Goal: Task Accomplishment & Management: Complete application form

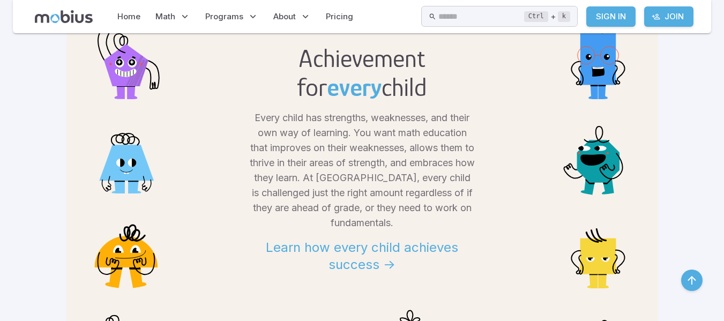
scroll to position [892, 0]
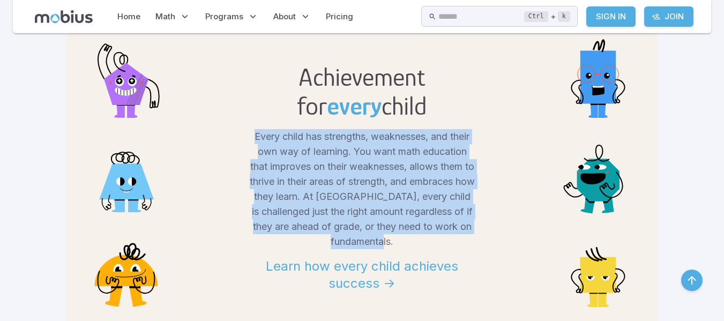
drag, startPoint x: 253, startPoint y: 134, endPoint x: 402, endPoint y: 238, distance: 181.7
click at [402, 238] on p "Every child has strengths, weaknesses, and their own way of learning. You want …" at bounding box center [362, 189] width 225 height 120
copy p "Every child has strengths, weaknesses, and their own way of learning. You want …"
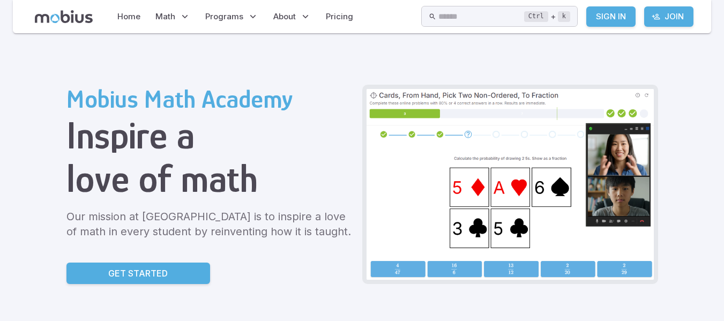
scroll to position [0, 0]
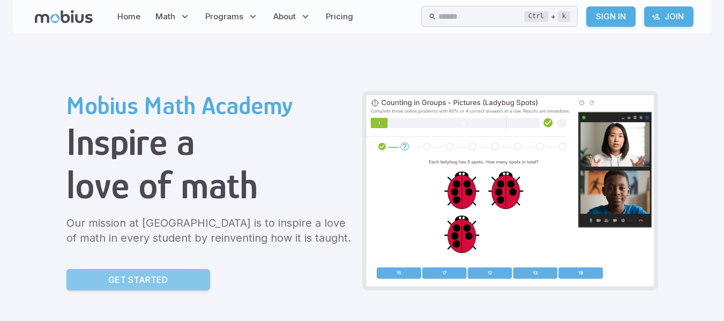
click at [129, 281] on p "Get Started" at bounding box center [137, 279] width 59 height 13
